Goal: Browse casually

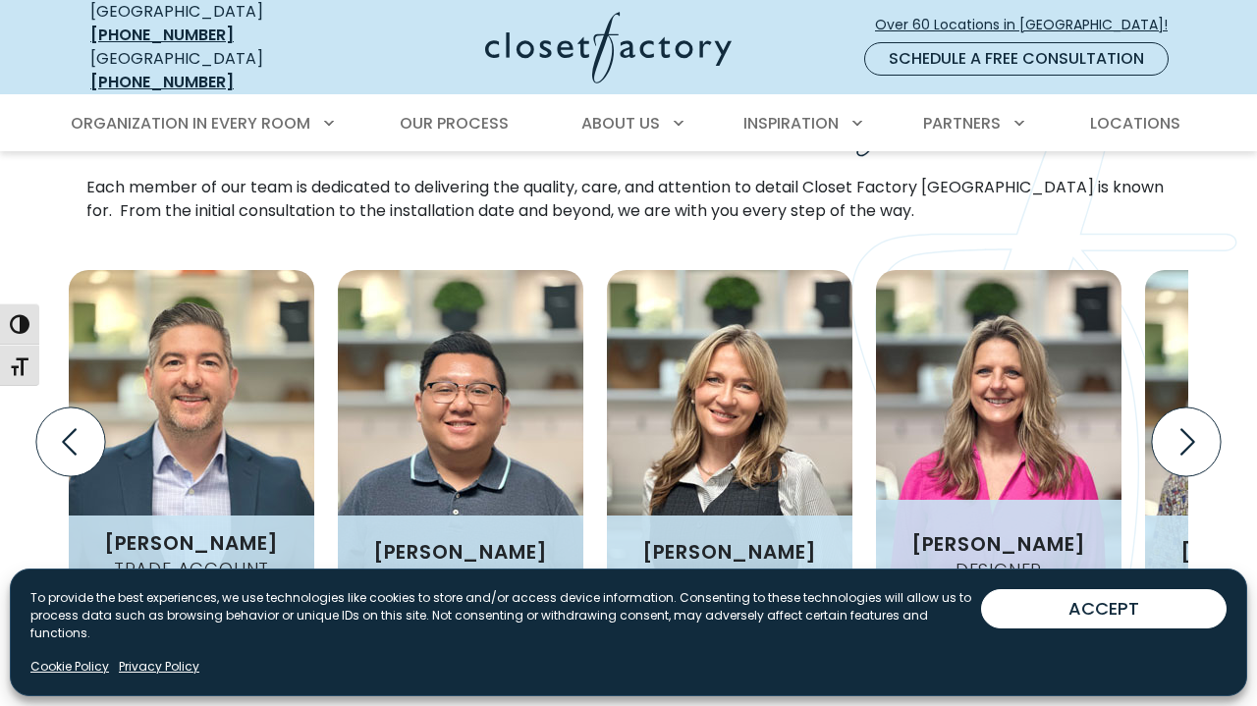
scroll to position [2254, 0]
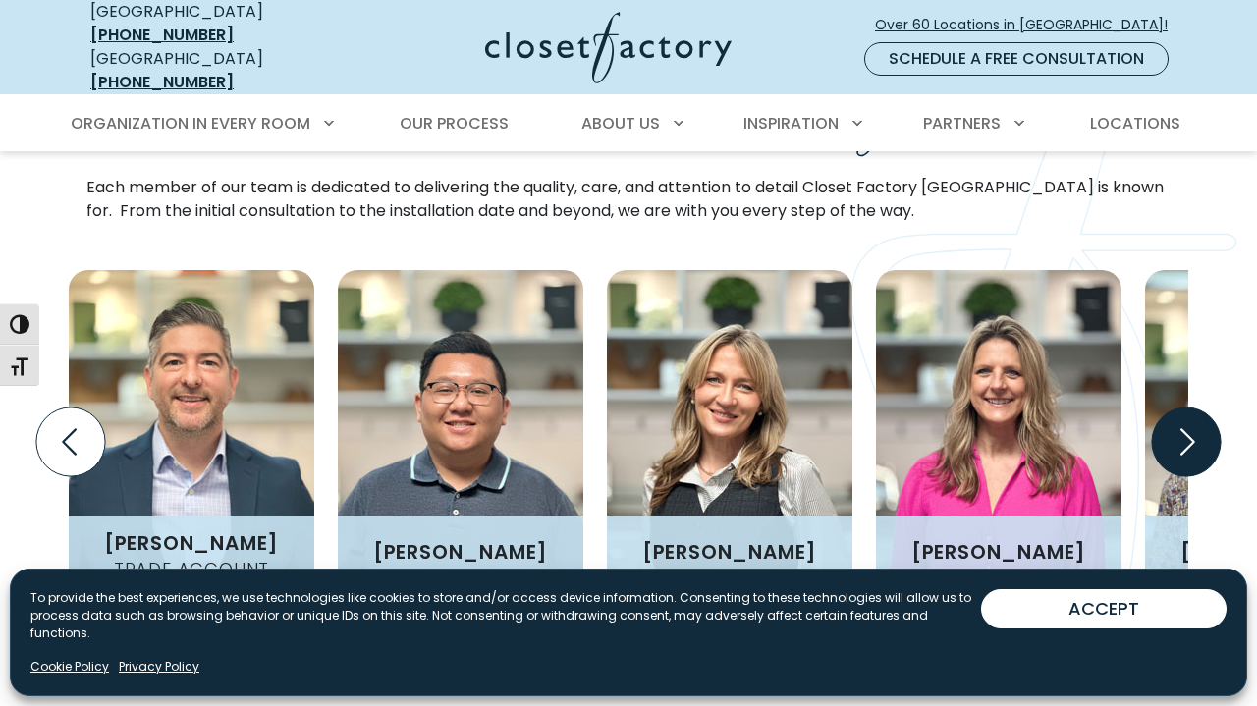
click at [1195, 408] on icon "Next slide" at bounding box center [1186, 442] width 69 height 69
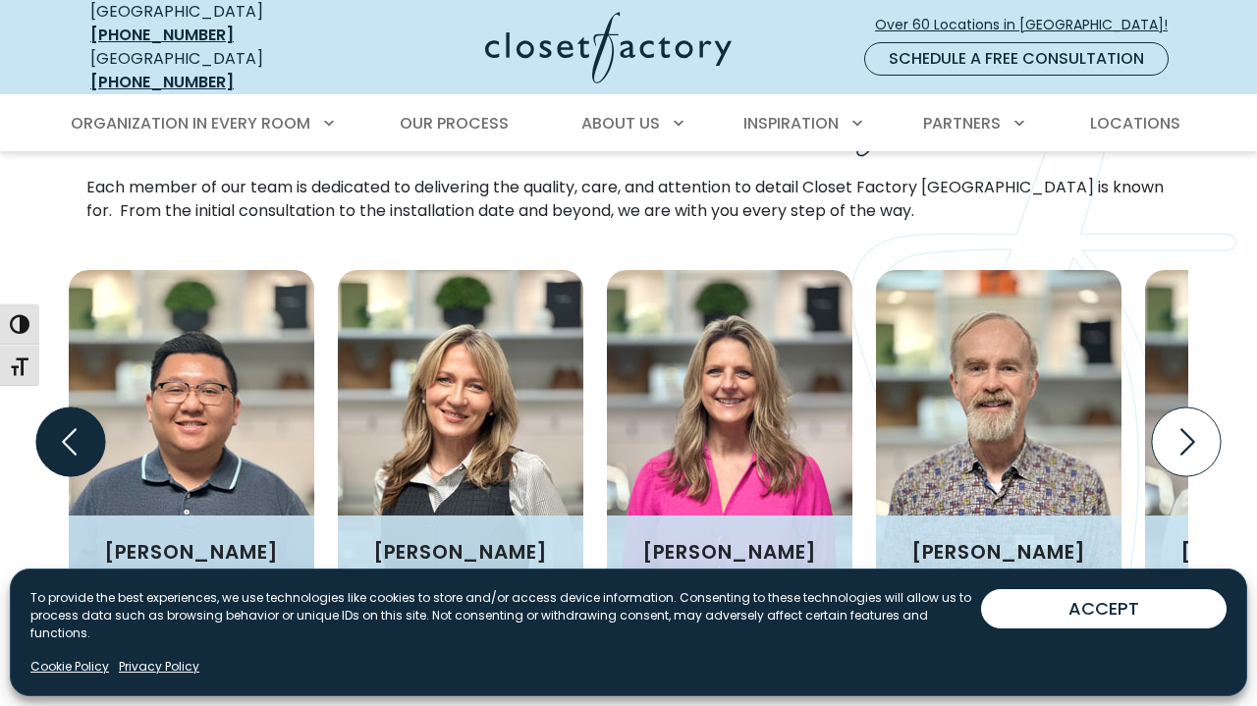
click at [89, 408] on icon "Previous slide" at bounding box center [70, 442] width 69 height 69
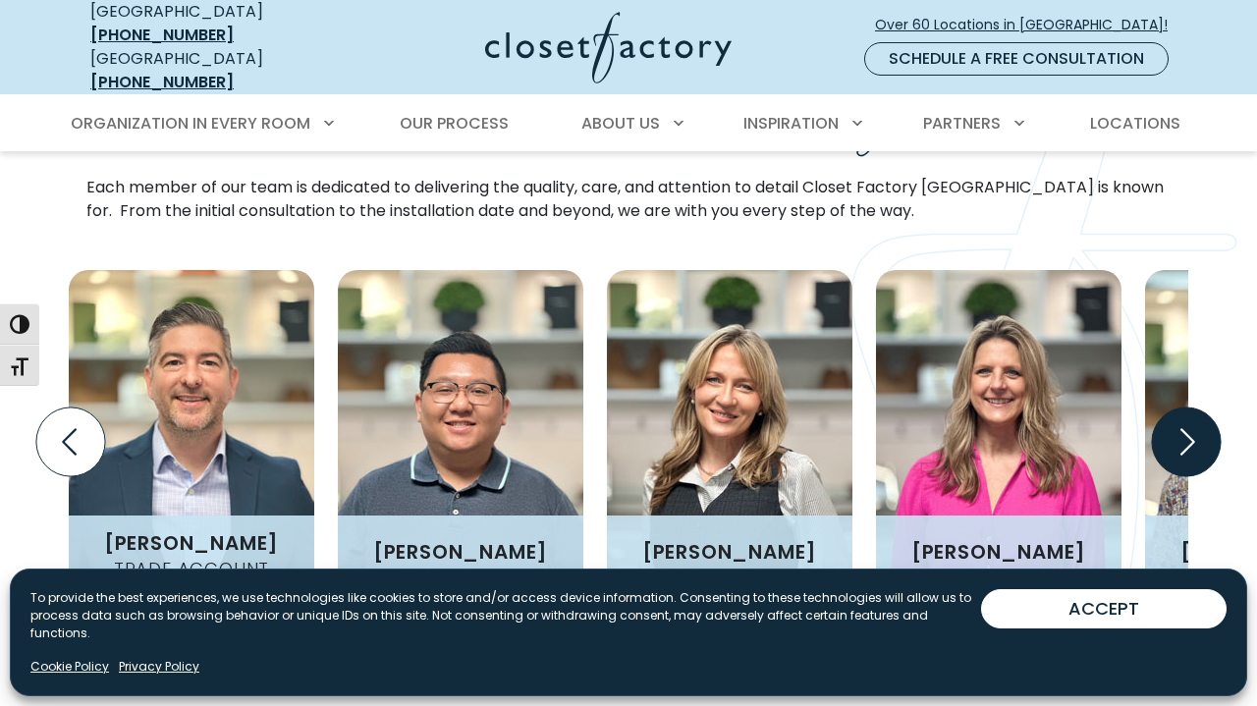
click at [1198, 408] on icon "Next slide" at bounding box center [1186, 442] width 69 height 69
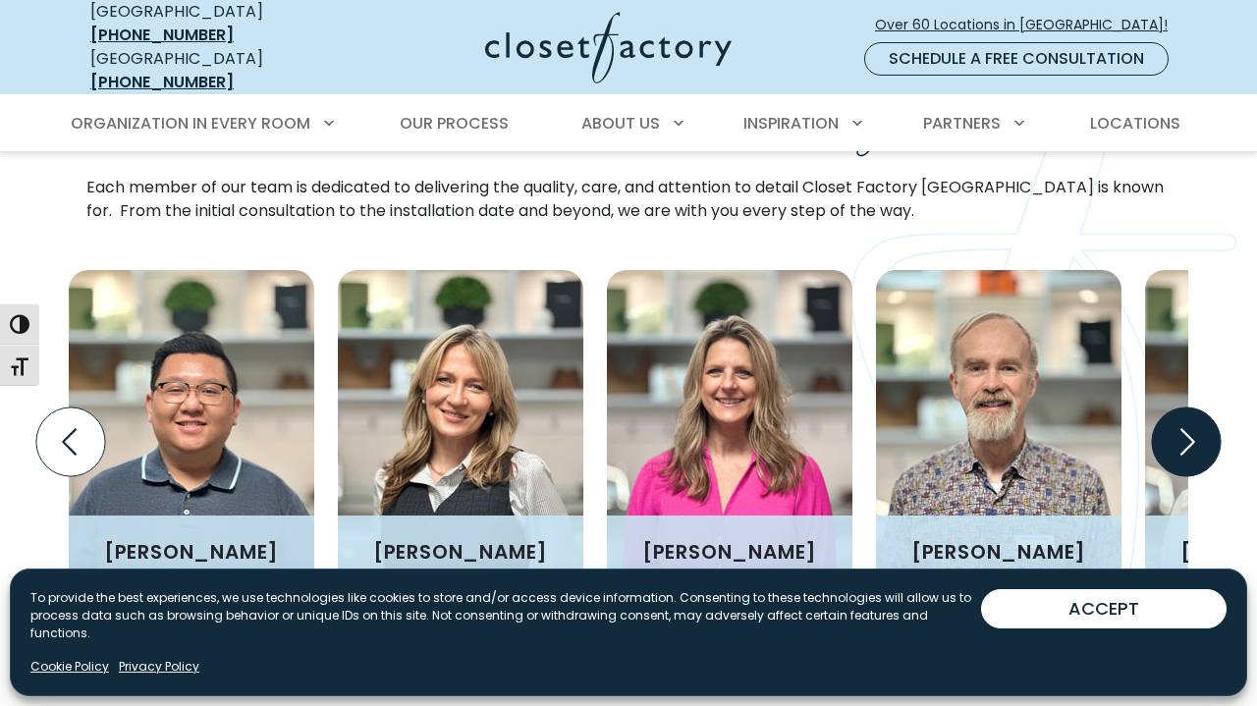
click at [1198, 408] on icon "Next slide" at bounding box center [1186, 442] width 69 height 69
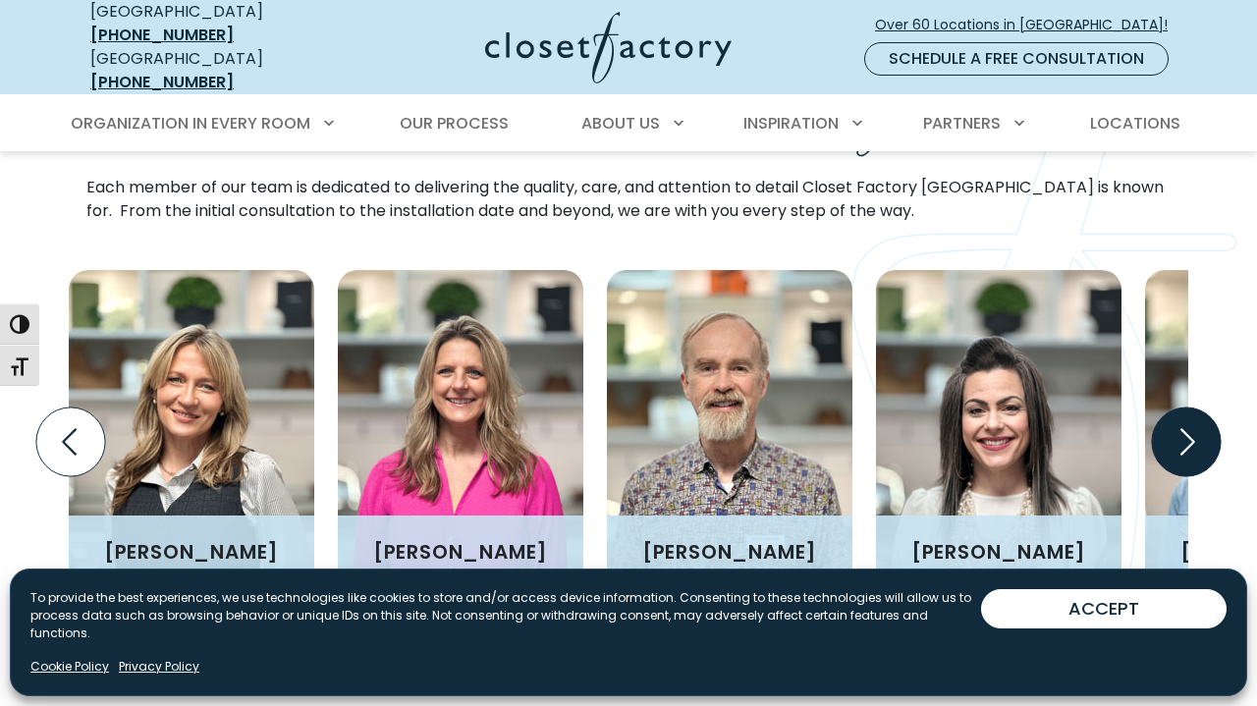
click at [1198, 408] on icon "Next slide" at bounding box center [1186, 442] width 69 height 69
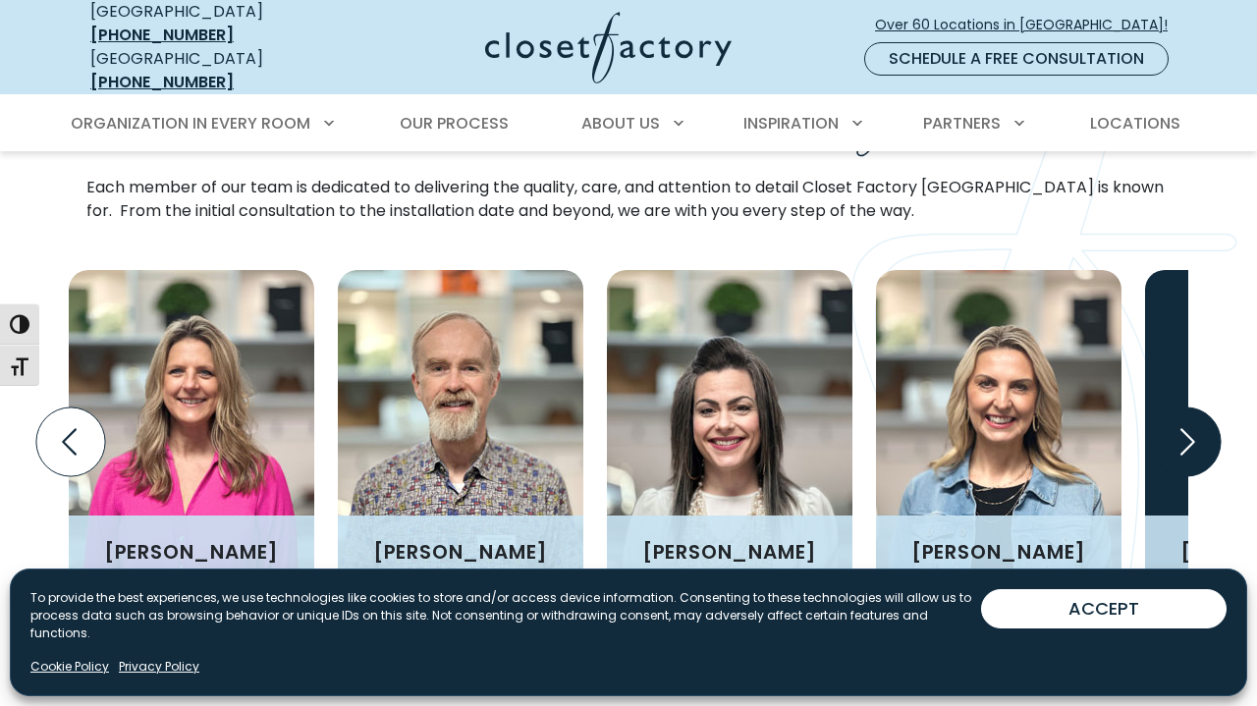
click at [1198, 408] on icon "Next slide" at bounding box center [1186, 442] width 69 height 69
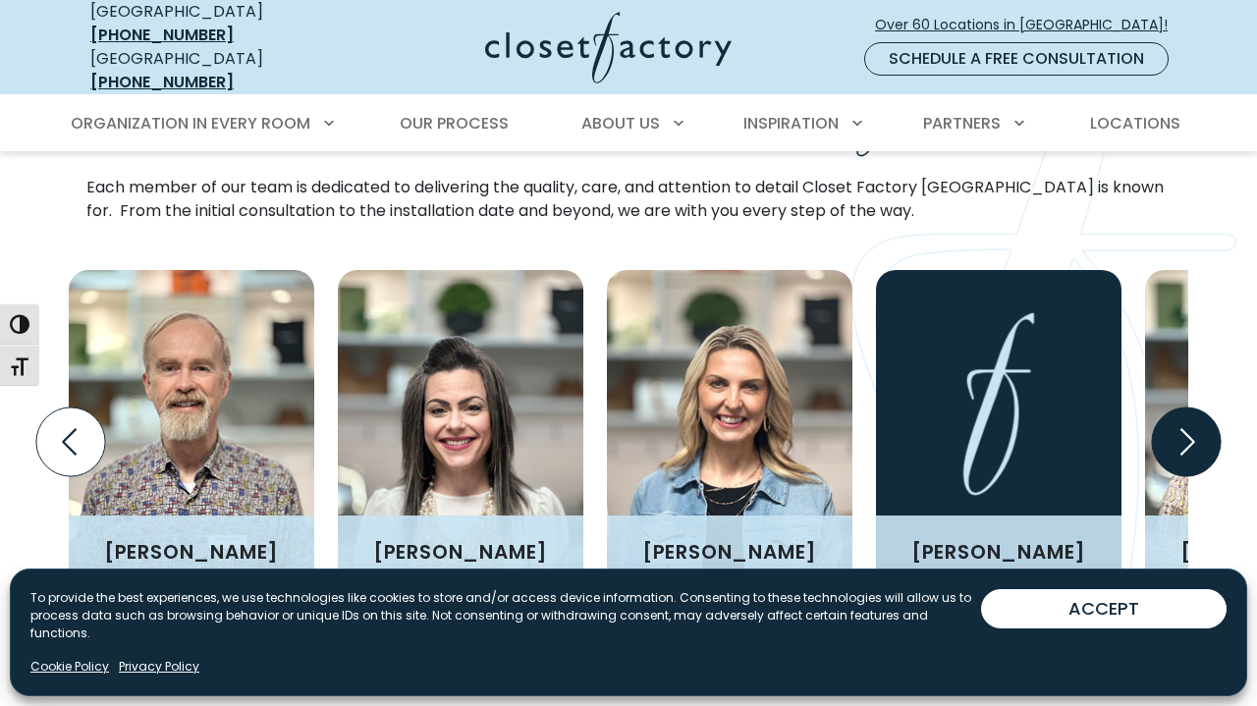
click at [1198, 408] on icon "Next slide" at bounding box center [1186, 442] width 69 height 69
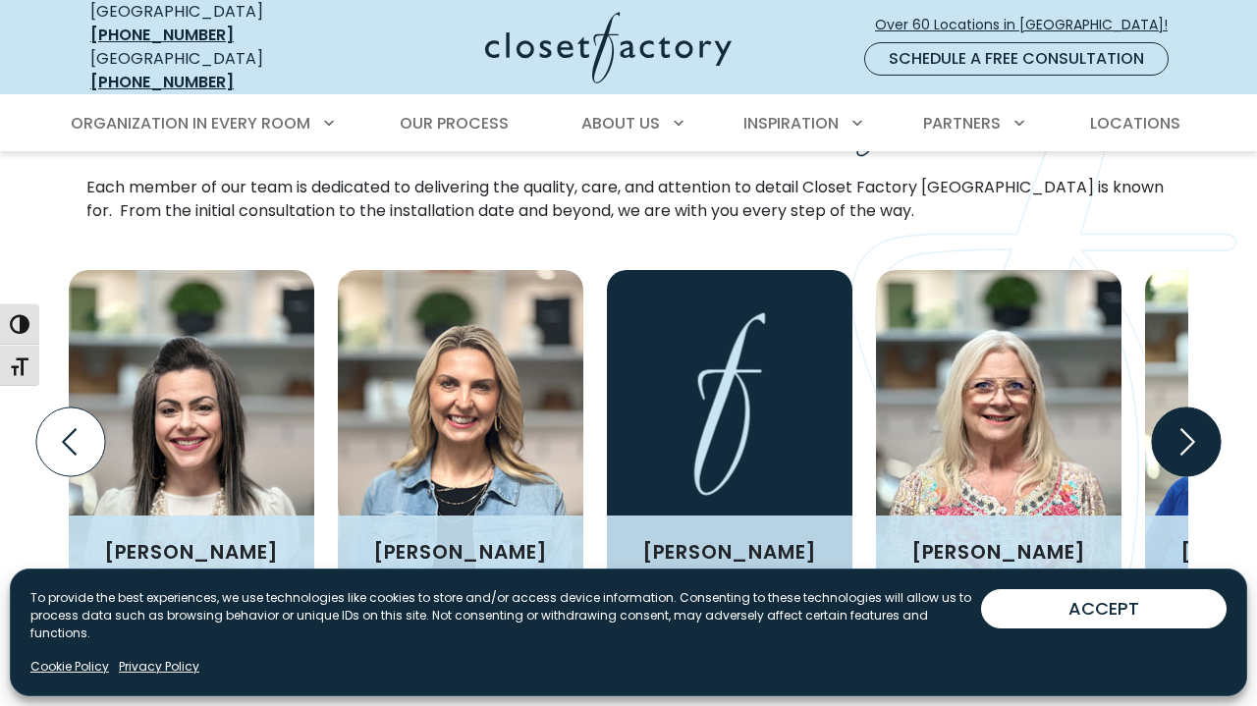
click at [1198, 408] on icon "Next slide" at bounding box center [1186, 442] width 69 height 69
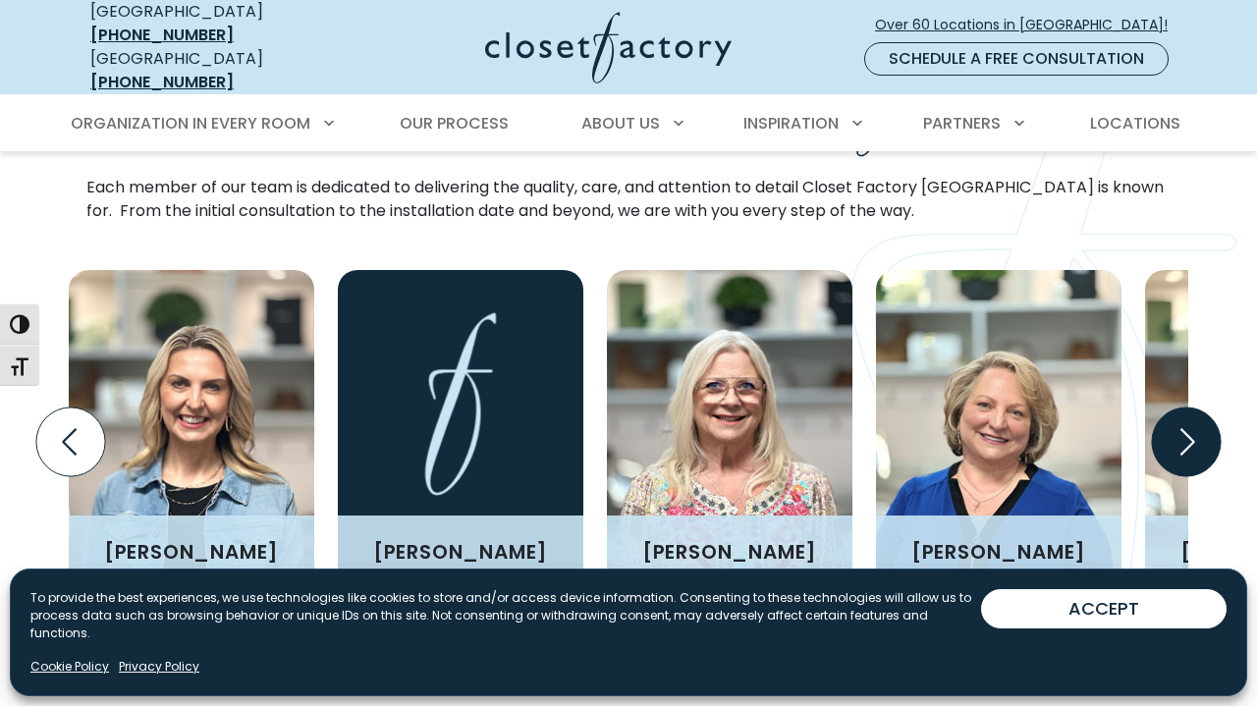
click at [1198, 408] on icon "Next slide" at bounding box center [1186, 442] width 69 height 69
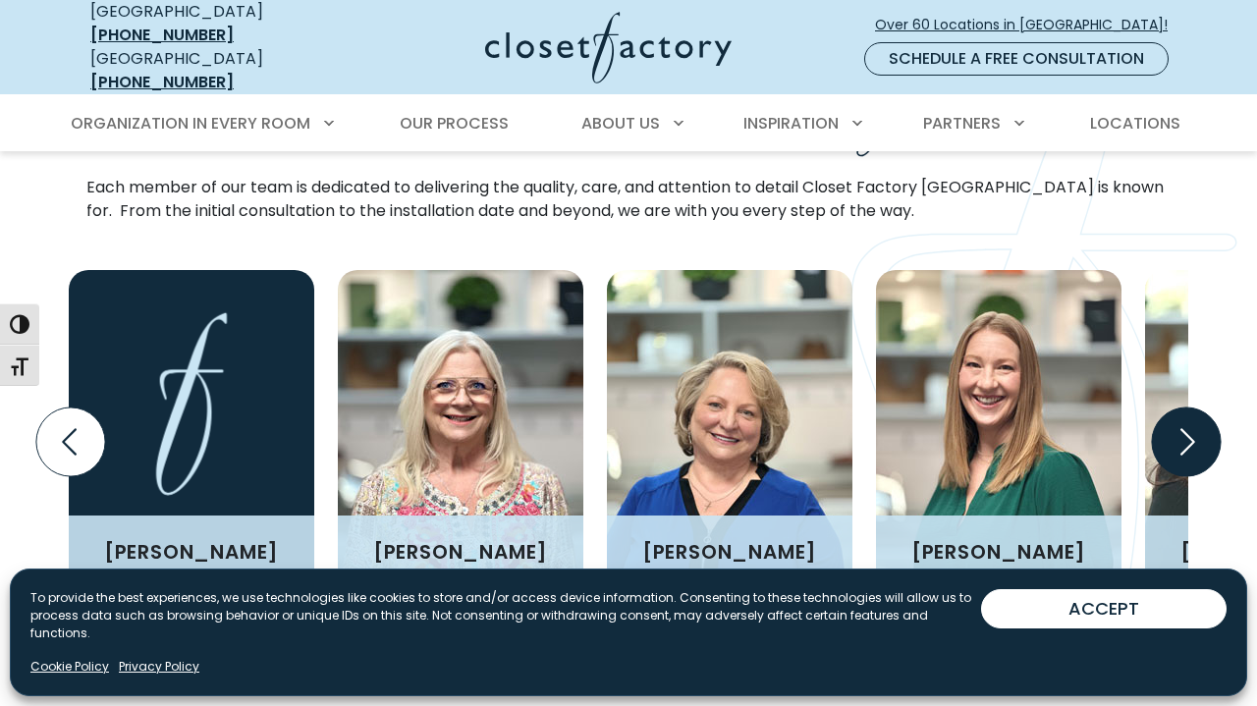
click at [1198, 408] on icon "Next slide" at bounding box center [1186, 442] width 69 height 69
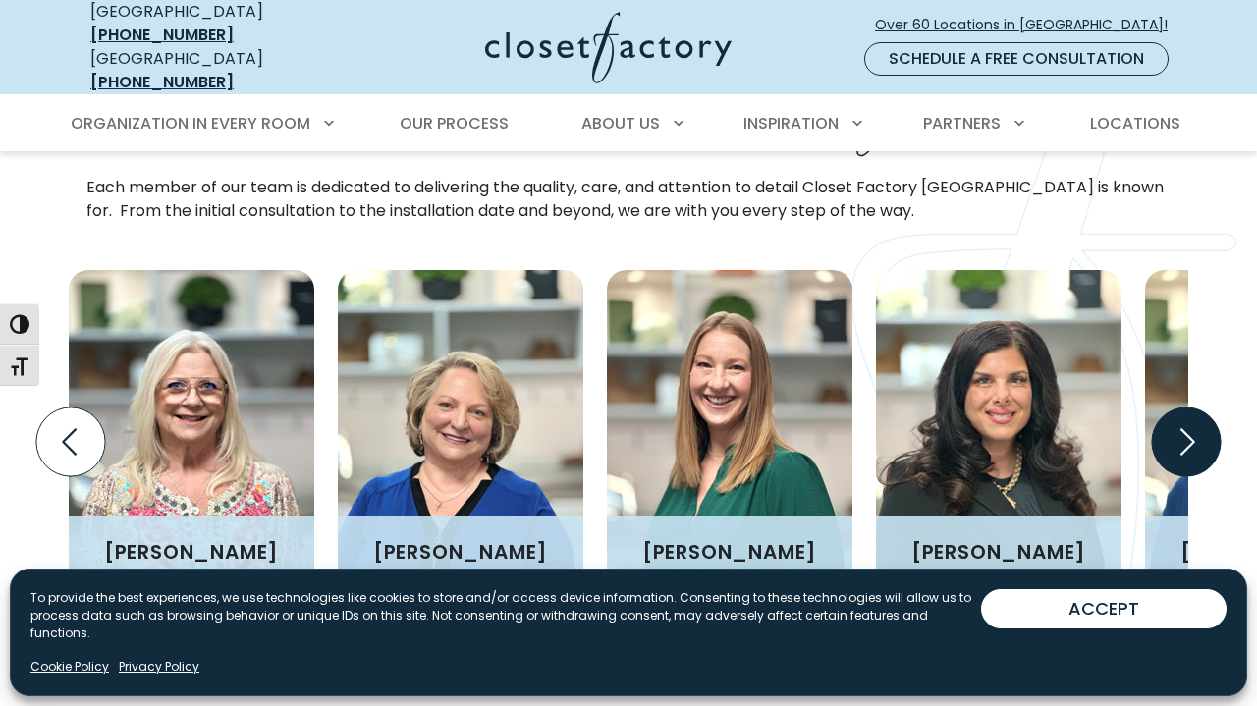
click at [1198, 408] on icon "Next slide" at bounding box center [1186, 442] width 69 height 69
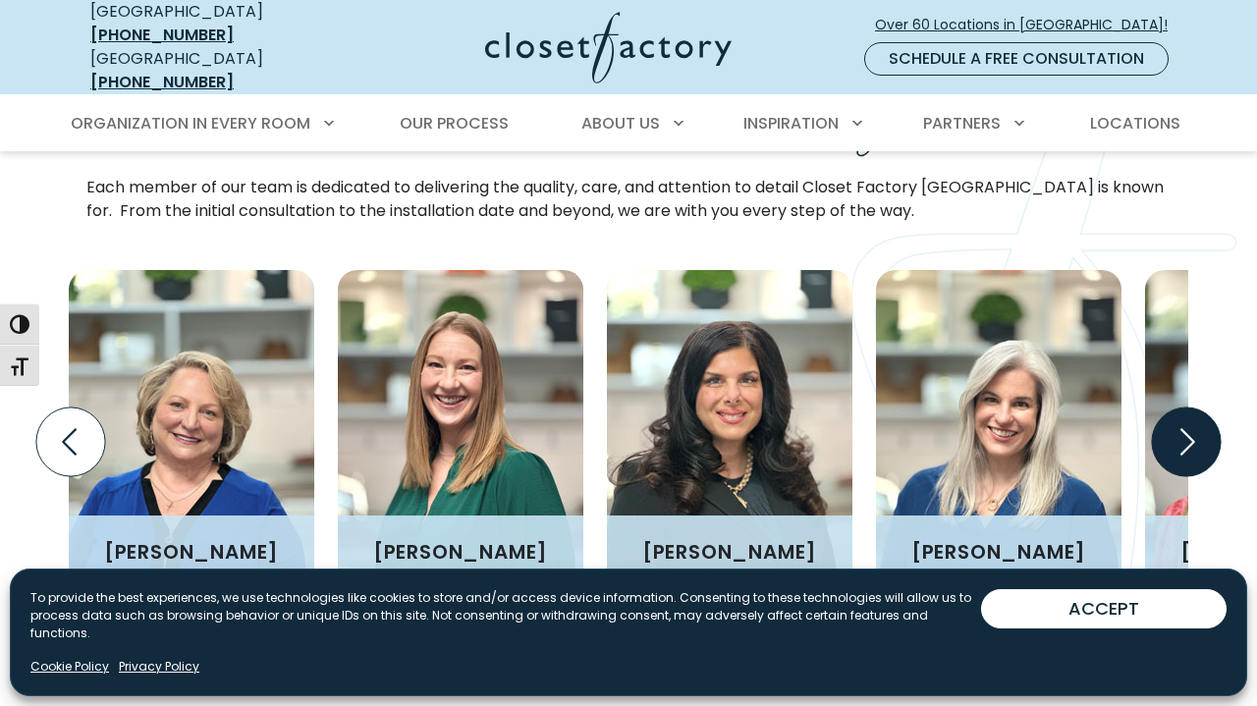
click at [1198, 408] on icon "Next slide" at bounding box center [1186, 442] width 69 height 69
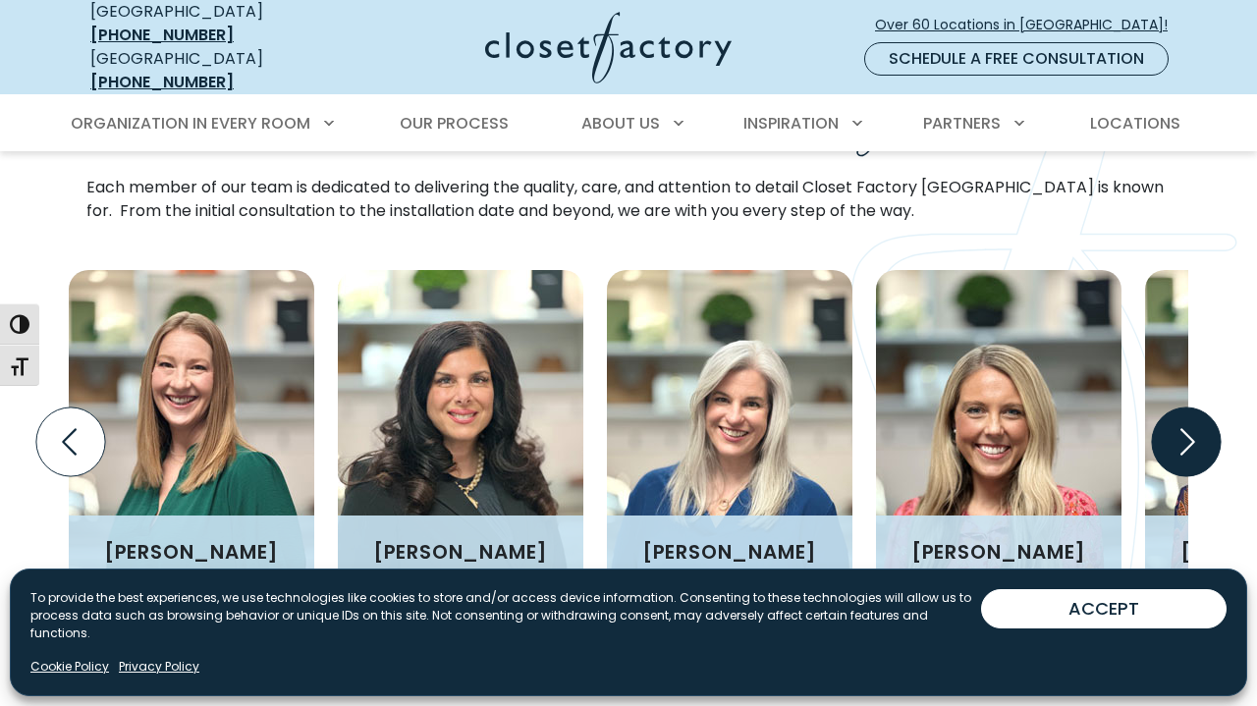
click at [1198, 408] on icon "Next slide" at bounding box center [1186, 442] width 69 height 69
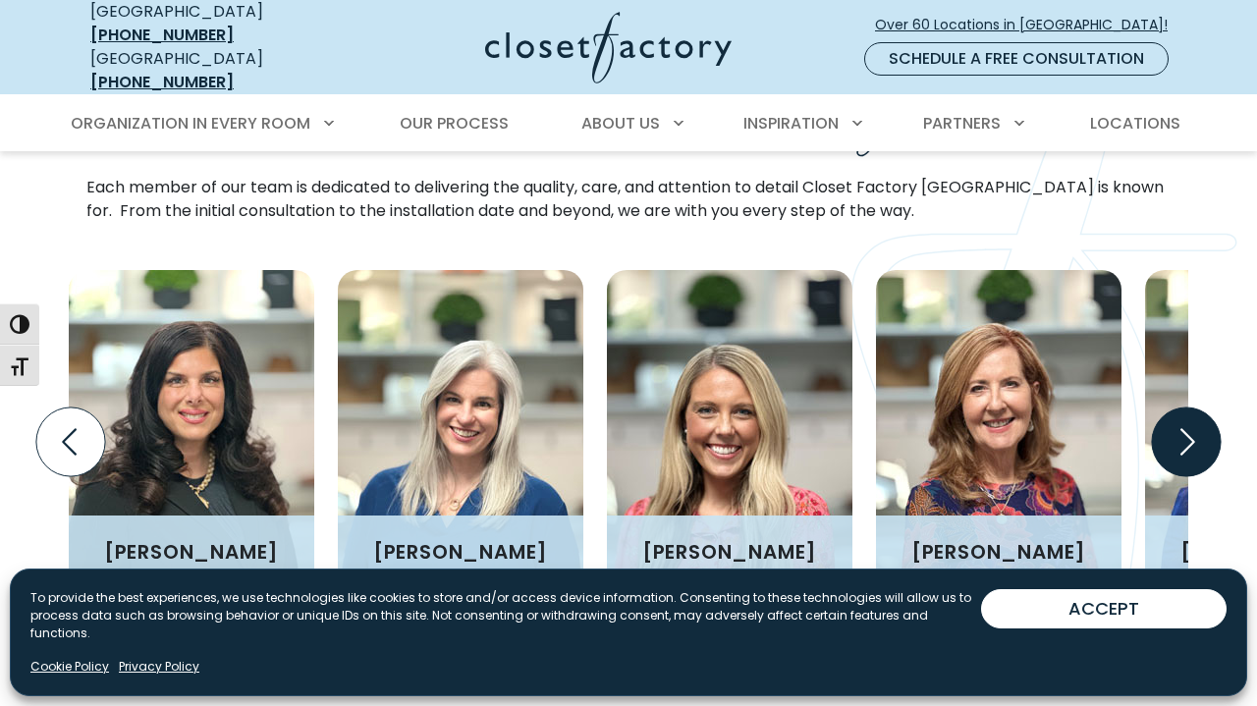
click at [1198, 408] on icon "Next slide" at bounding box center [1186, 442] width 69 height 69
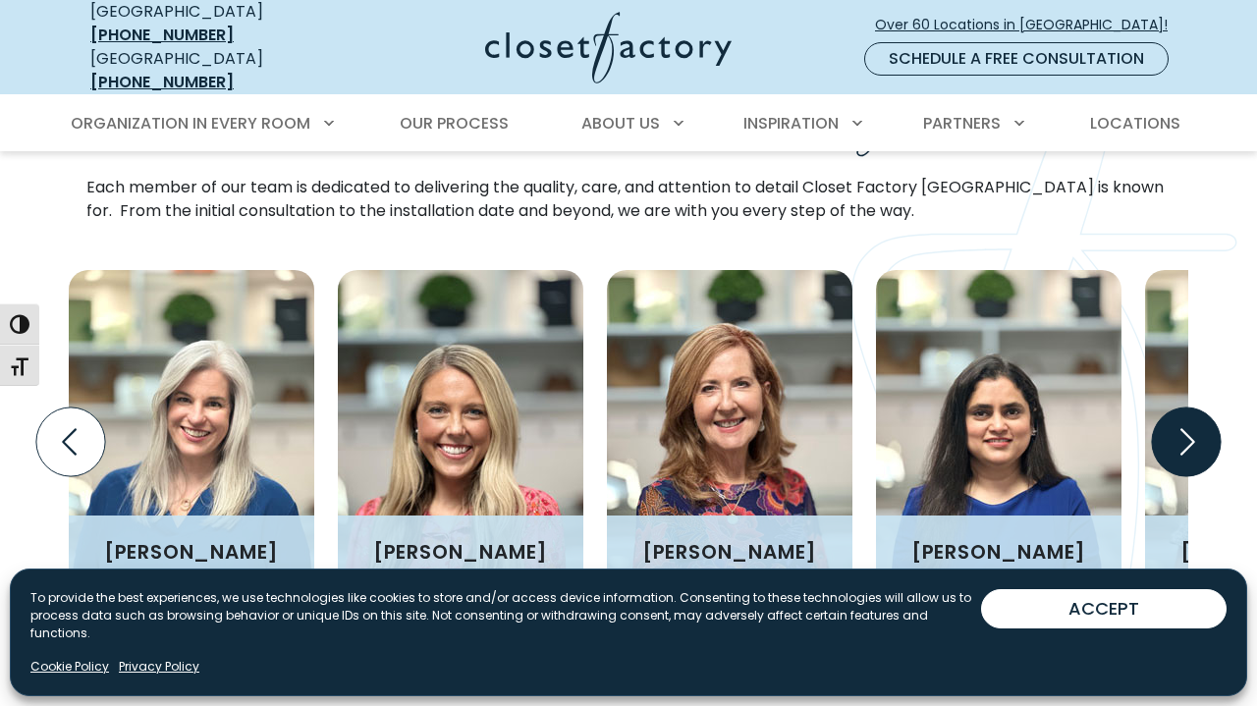
click at [1198, 408] on icon "Next slide" at bounding box center [1186, 442] width 69 height 69
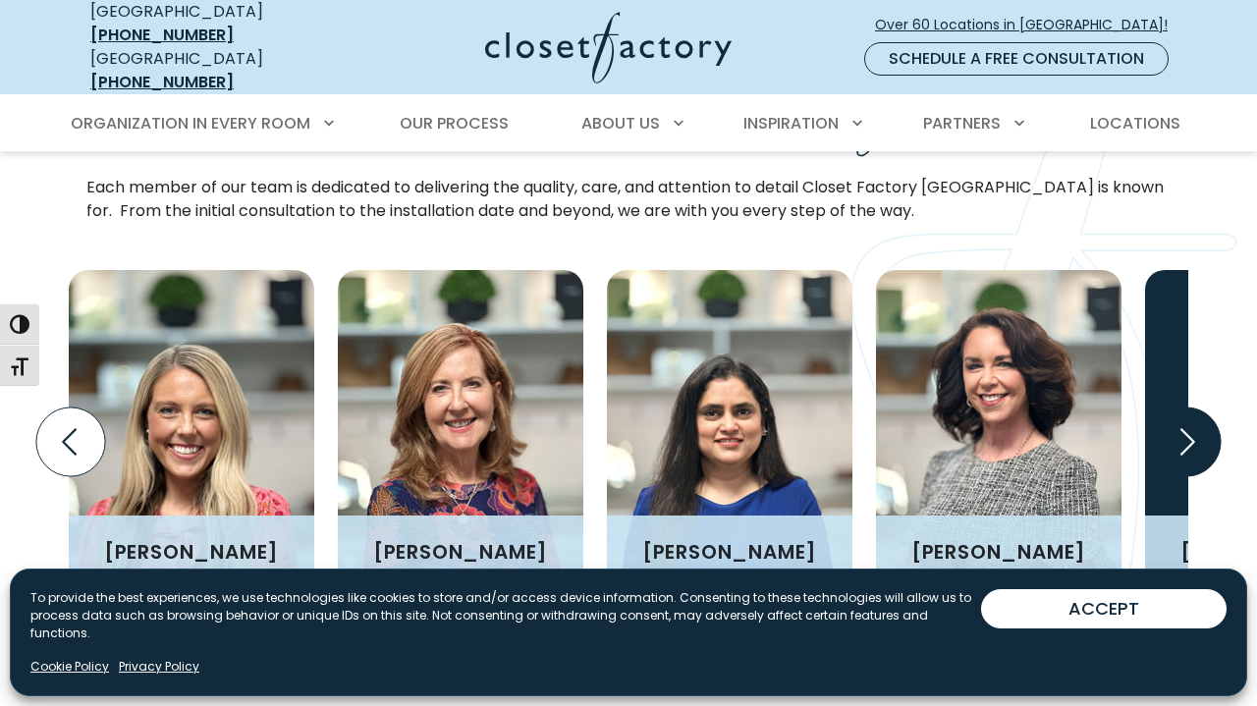
click at [1198, 408] on icon "Next slide" at bounding box center [1186, 442] width 69 height 69
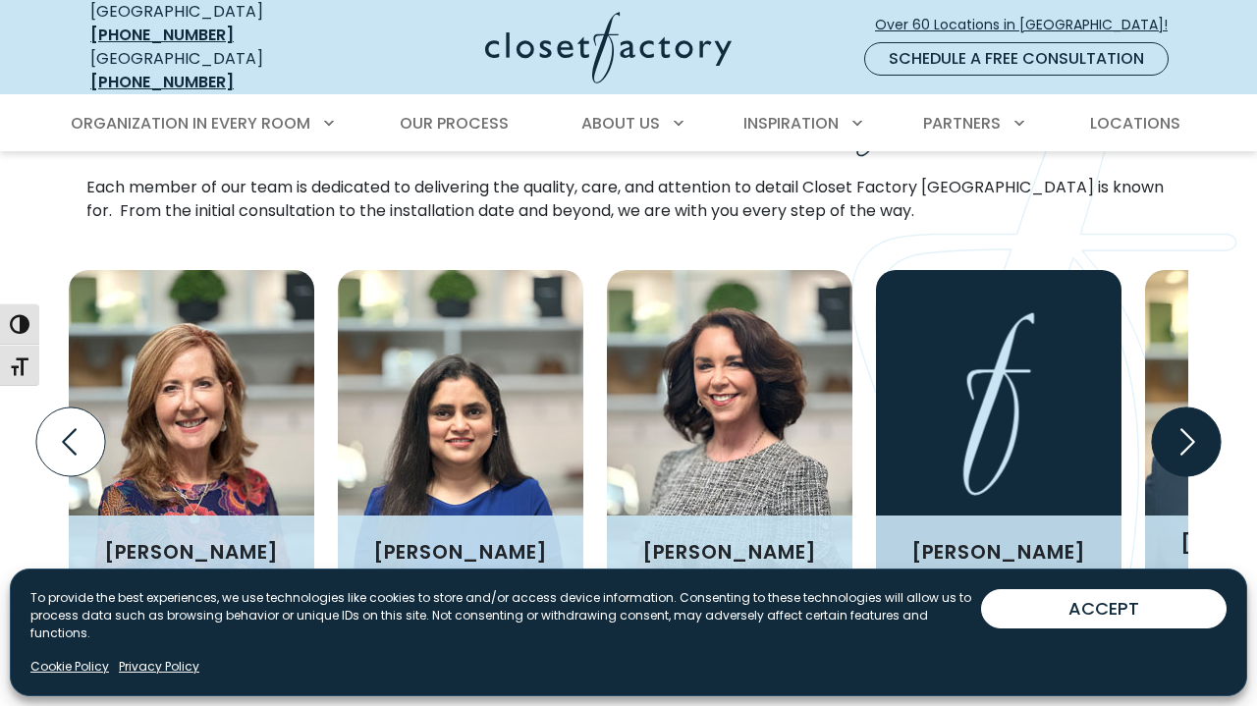
click at [1198, 408] on icon "Next slide" at bounding box center [1186, 442] width 69 height 69
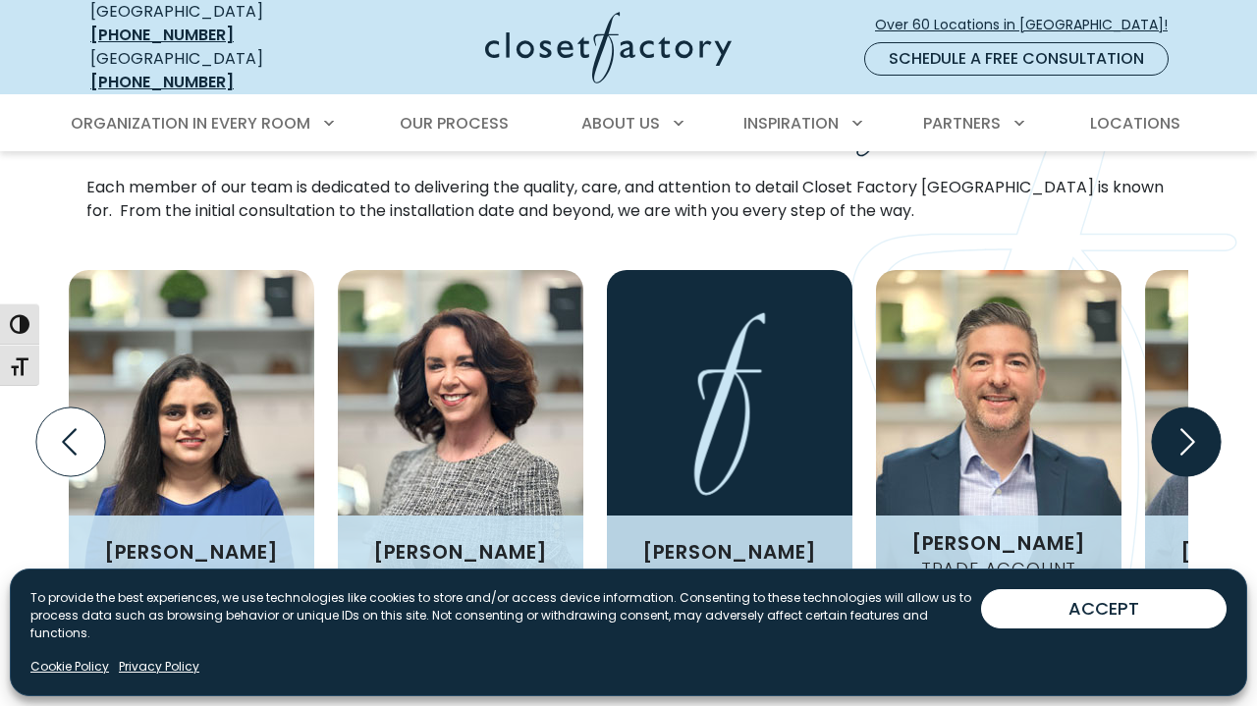
click at [1198, 408] on icon "Next slide" at bounding box center [1186, 442] width 69 height 69
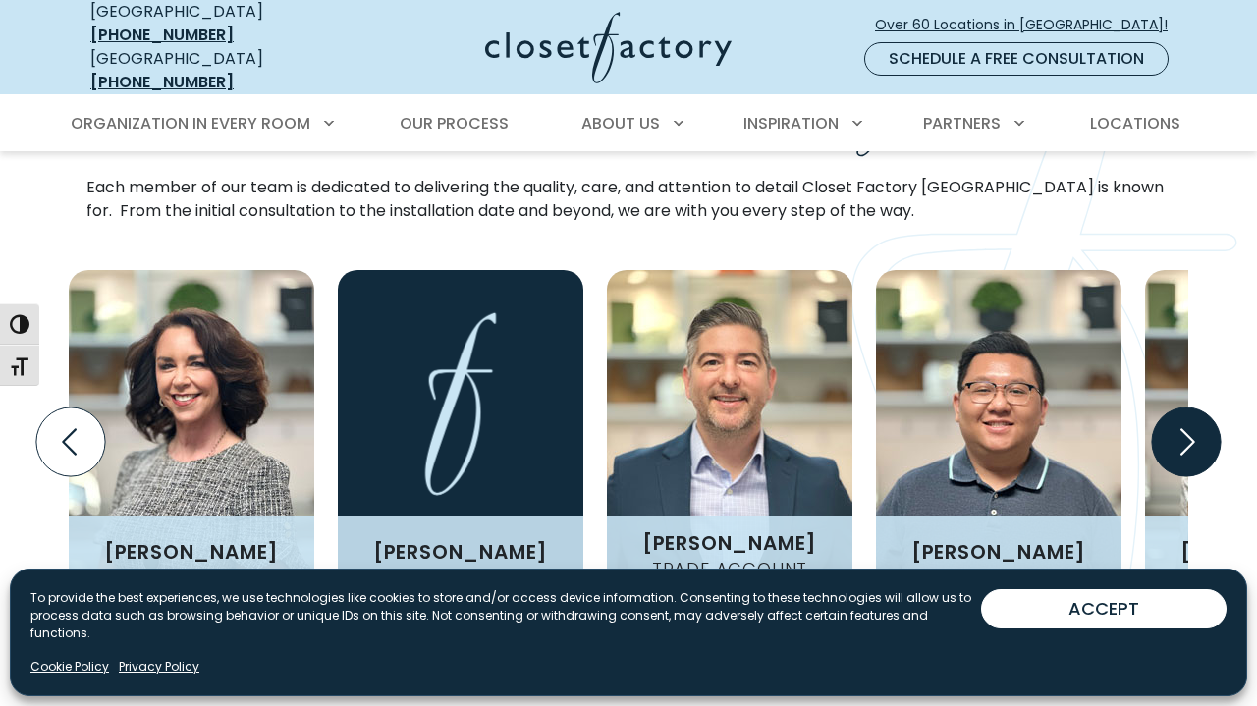
click at [1198, 408] on icon "Next slide" at bounding box center [1186, 442] width 69 height 69
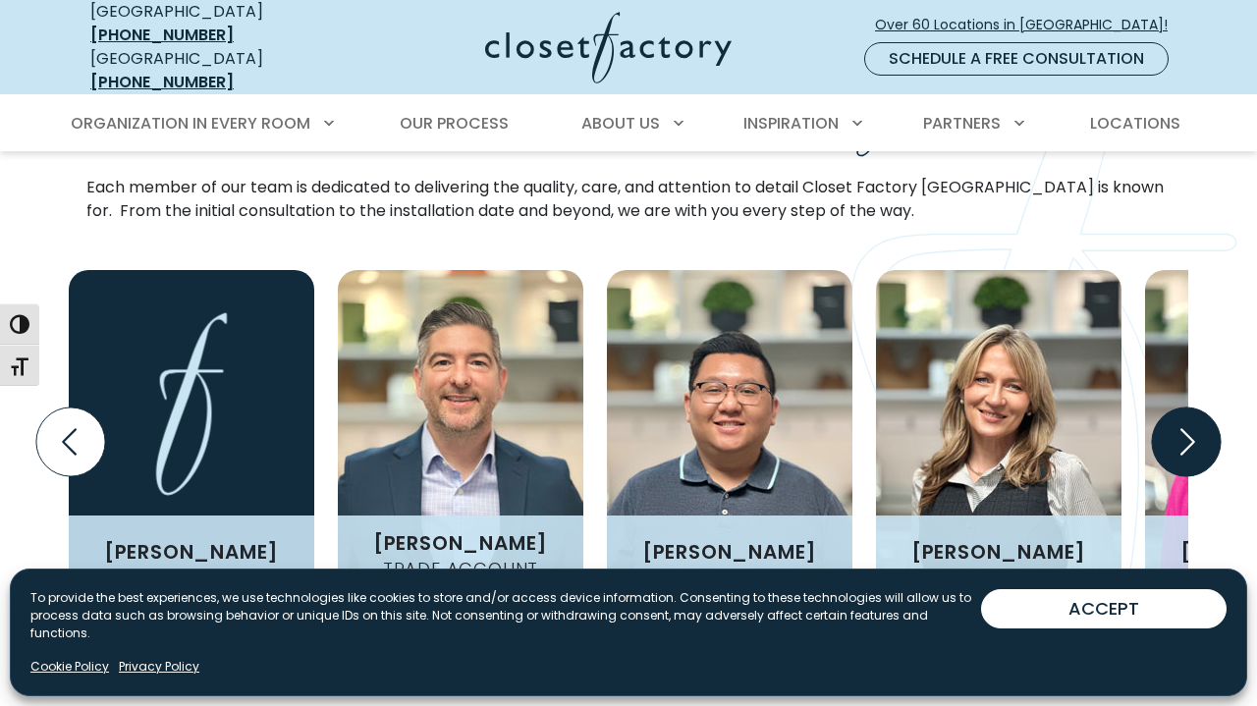
click at [1198, 408] on icon "Next slide" at bounding box center [1186, 442] width 69 height 69
